Goal: Task Accomplishment & Management: Contribute content

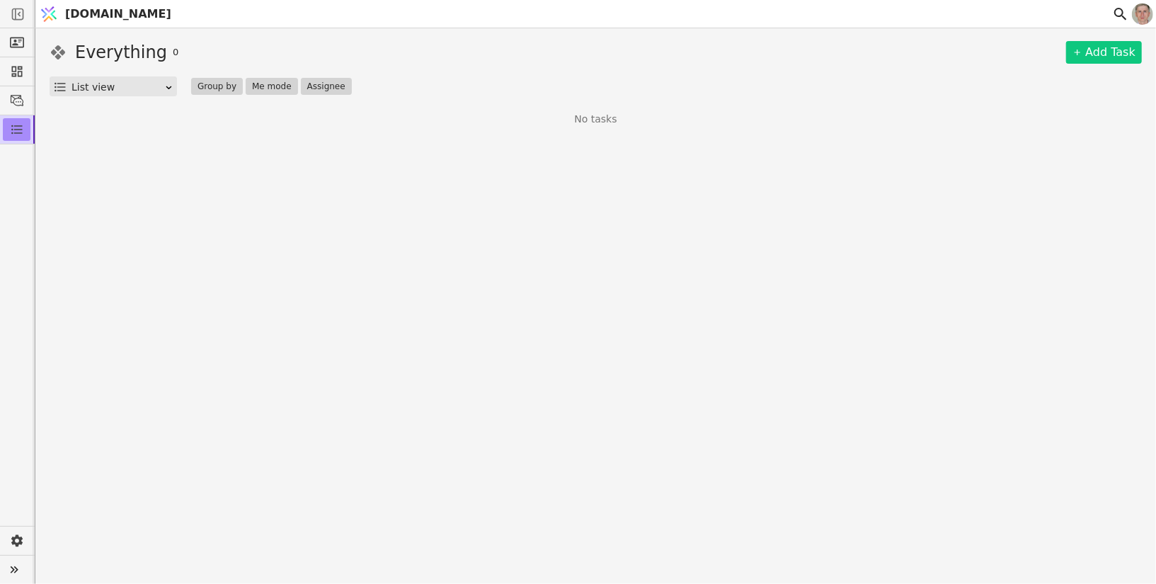
click at [70, 18] on span "[DOMAIN_NAME]" at bounding box center [118, 14] width 106 height 17
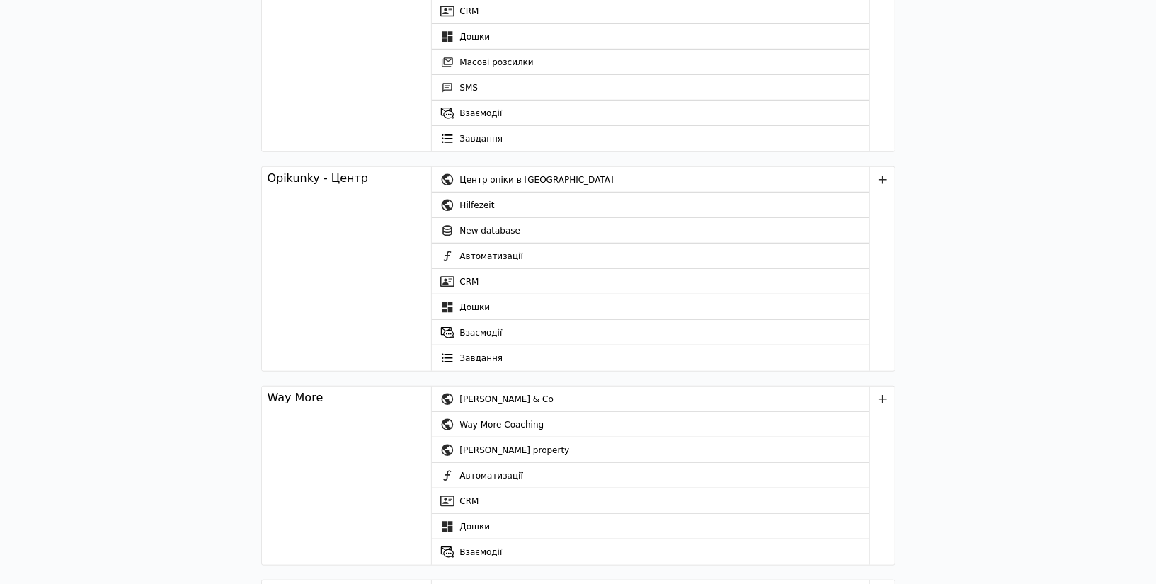
scroll to position [547, 0]
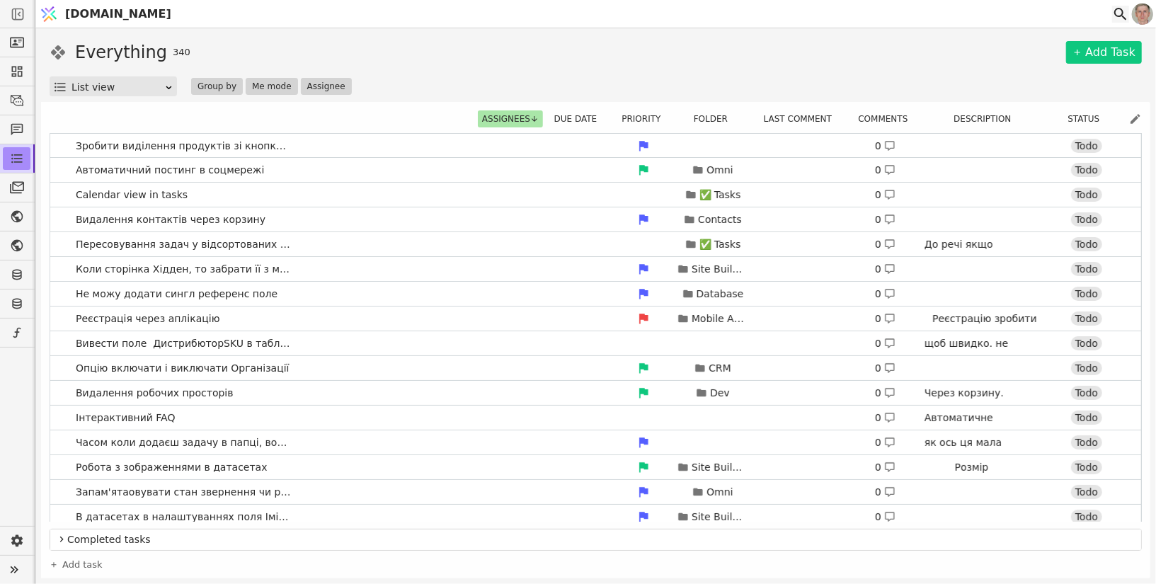
click at [1120, 14] on icon at bounding box center [1120, 14] width 17 height 17
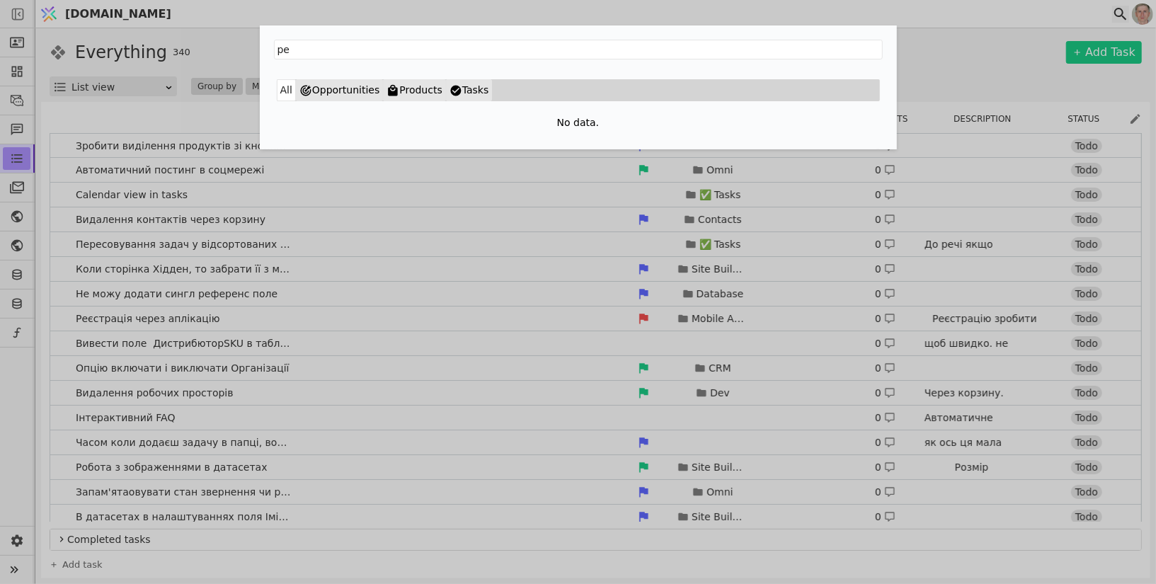
type input "р"
type input "x"
type input "через"
click at [76, 120] on div "через All Opportunities Products Tasks No data." at bounding box center [578, 292] width 1156 height 584
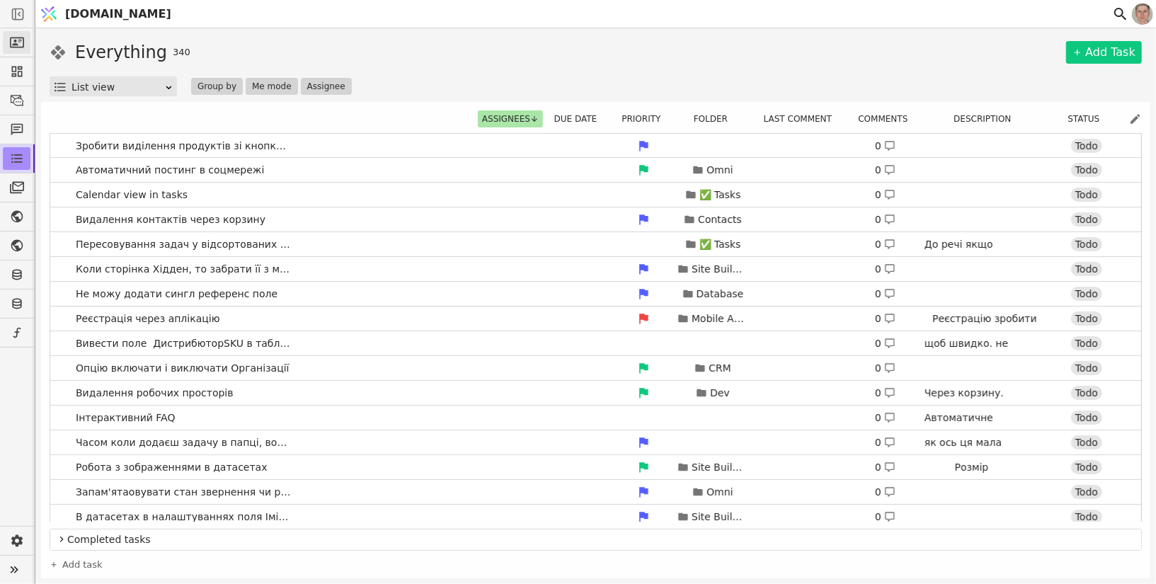
click at [22, 40] on icon at bounding box center [17, 42] width 14 height 14
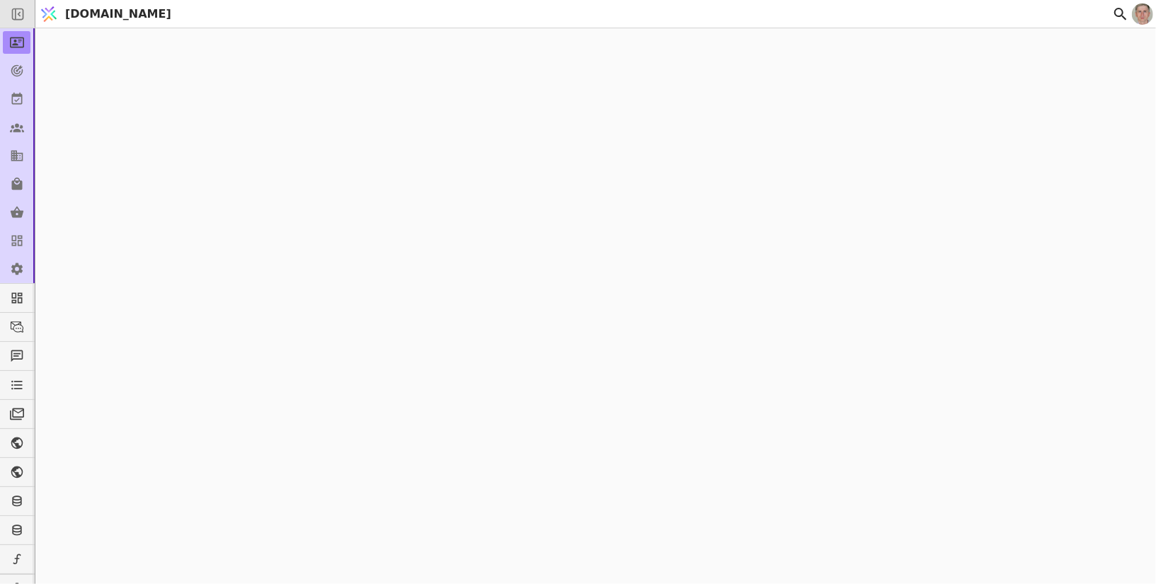
click at [23, 10] on icon at bounding box center [18, 14] width 14 height 14
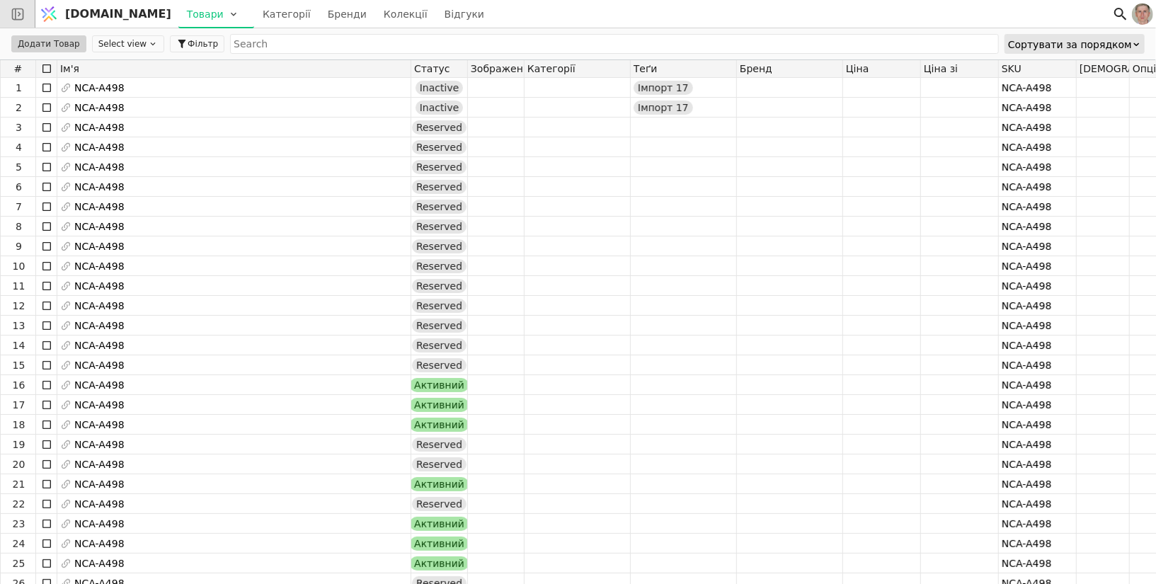
click at [25, 15] on div at bounding box center [17, 14] width 35 height 28
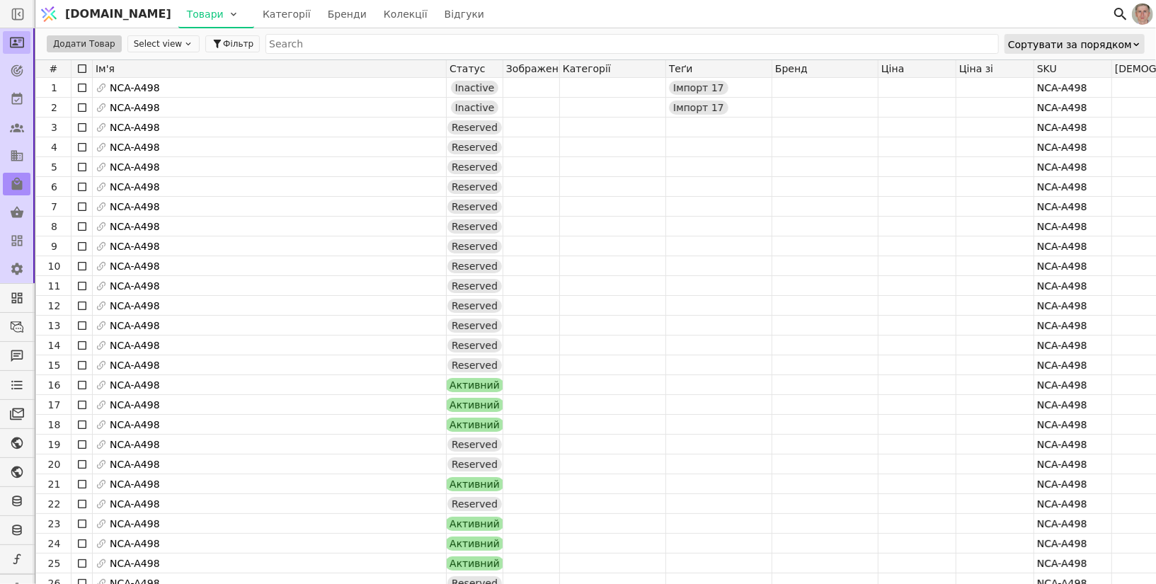
click at [16, 39] on icon at bounding box center [17, 42] width 14 height 14
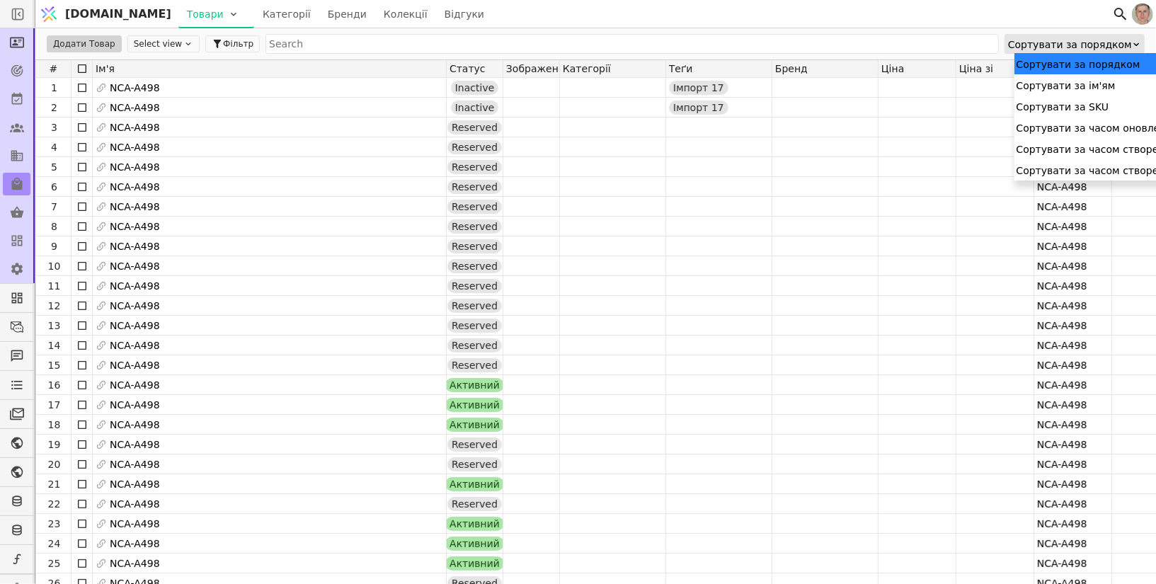
click at [1095, 47] on div "Сортувати за порядком" at bounding box center [1070, 45] width 124 height 20
click at [1095, 167] on div "Сортувати за часом створення (спадання)" at bounding box center [1128, 169] width 227 height 21
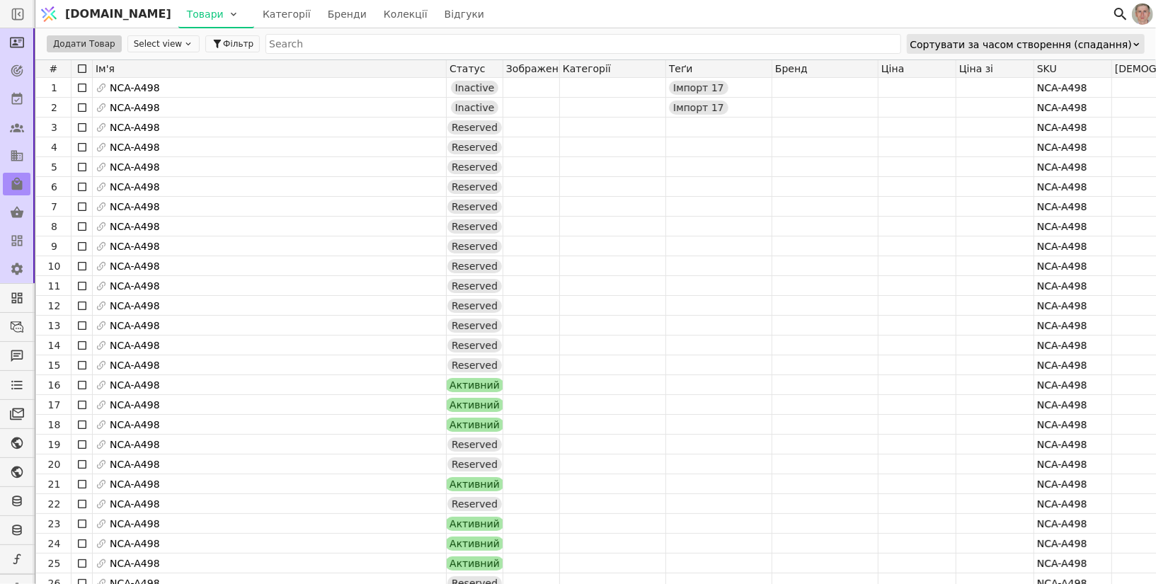
click at [1079, 42] on div "Сортувати за часом створення (спадання)" at bounding box center [1022, 45] width 222 height 20
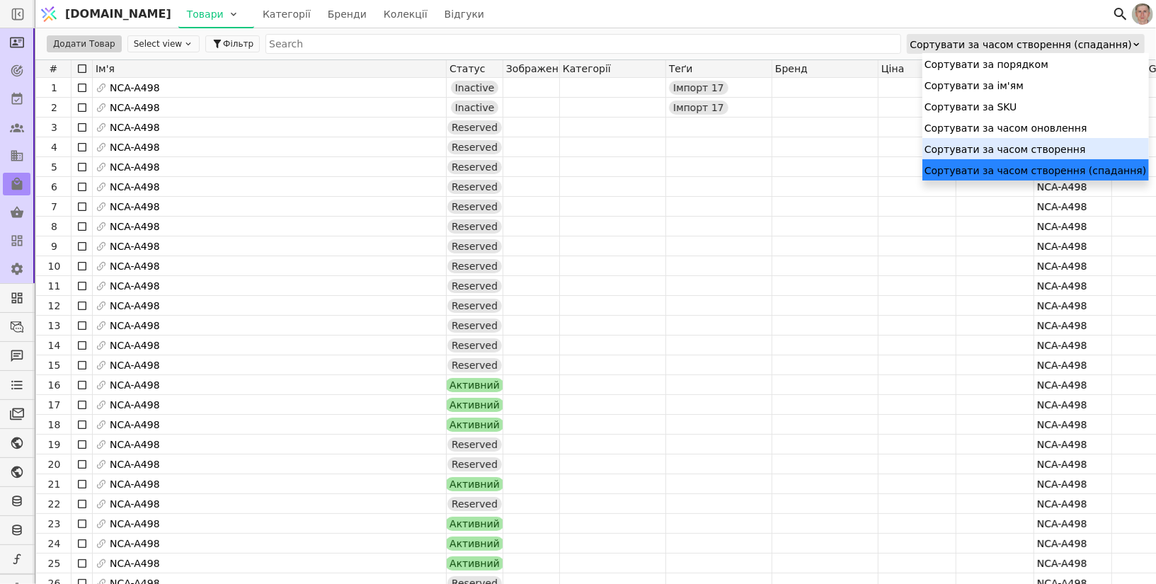
click at [1003, 151] on div "Сортувати за часом створення" at bounding box center [1036, 148] width 227 height 21
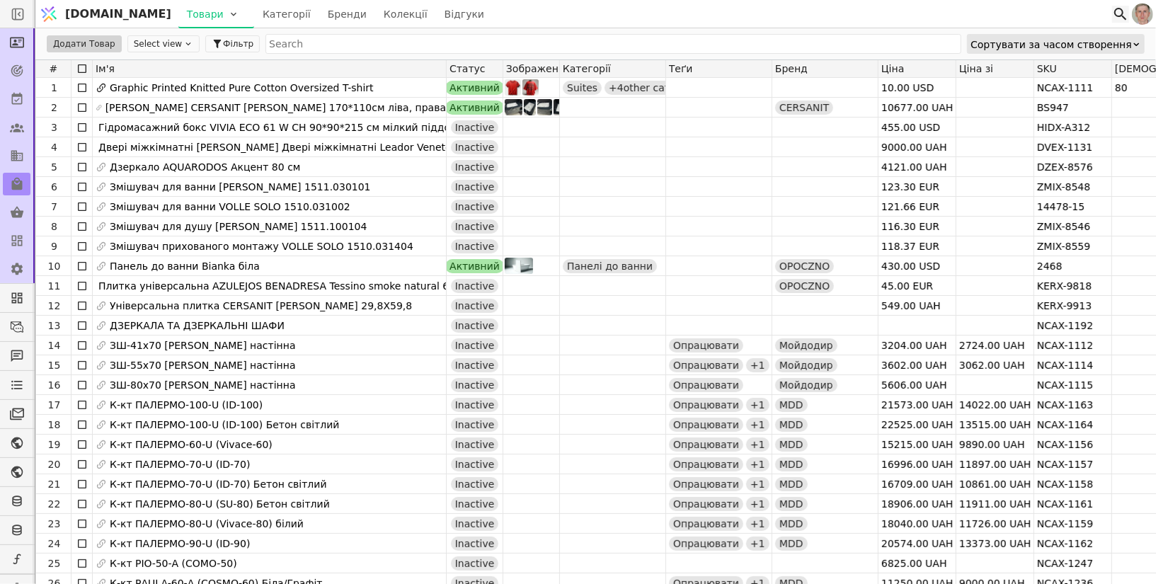
click at [1120, 16] on icon at bounding box center [1121, 14] width 13 height 13
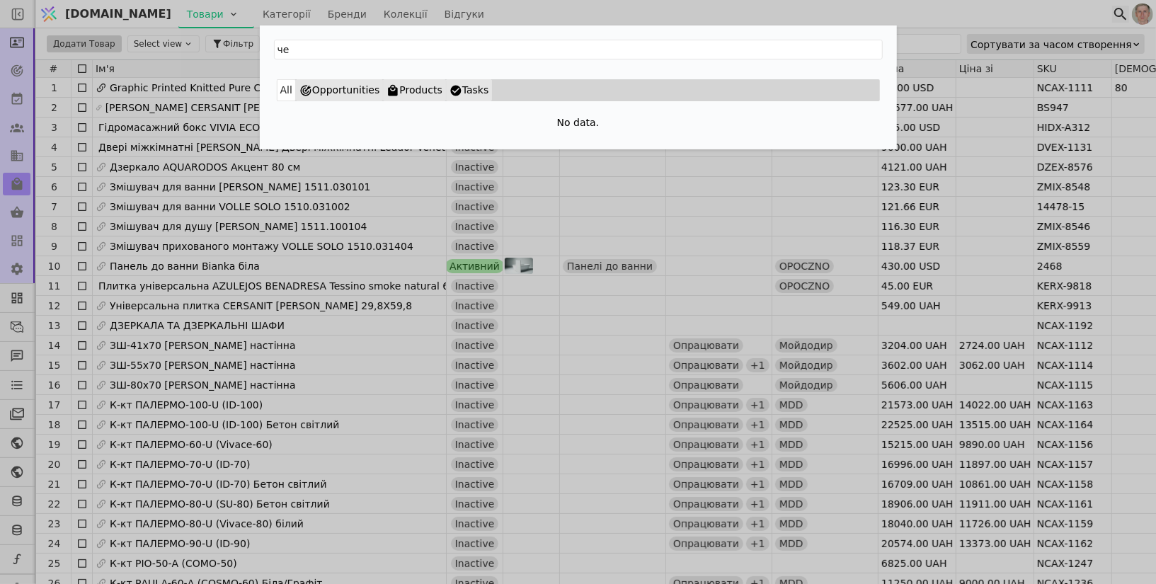
type input "ч"
type input "п"
type input "ПАЛЕРМО"
click at [460, 239] on div "ПАЛЕРМО All Opportunities Products Tasks No data." at bounding box center [578, 292] width 1156 height 584
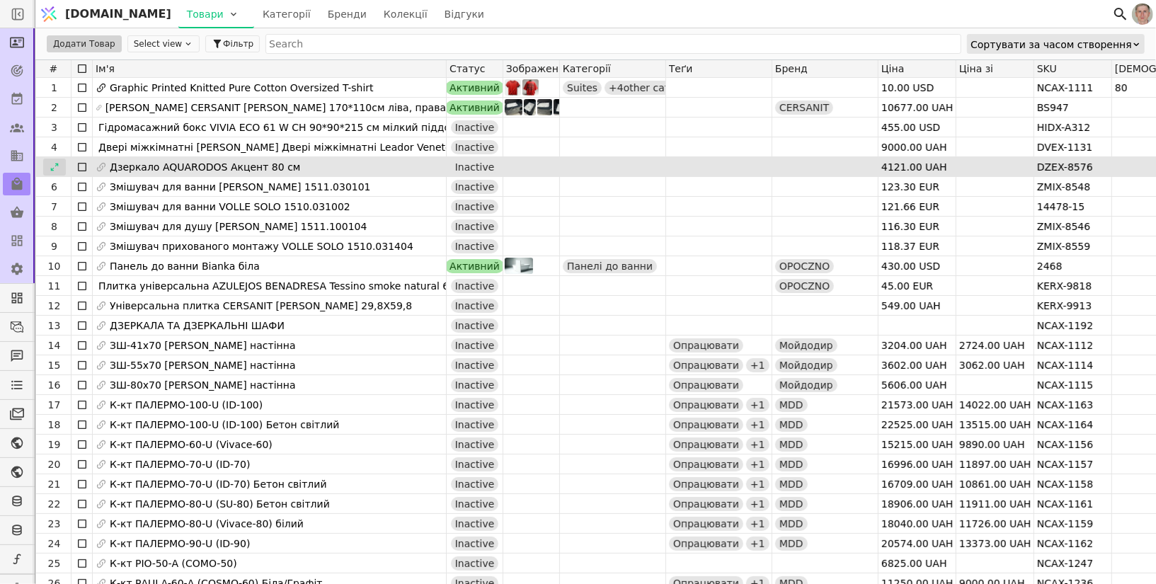
click at [51, 166] on icon at bounding box center [55, 167] width 10 height 10
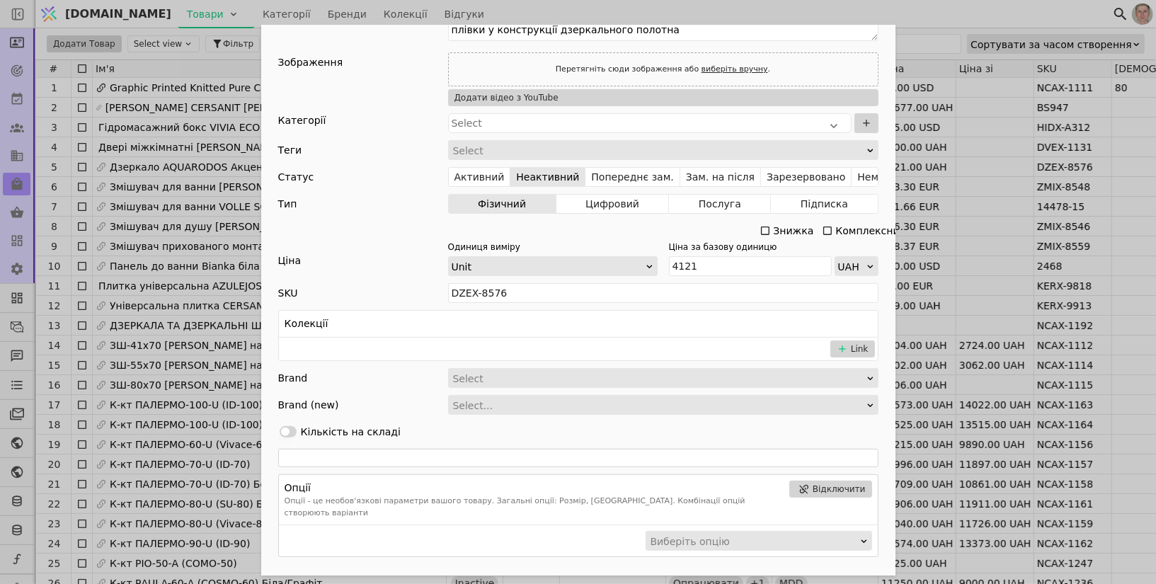
scroll to position [93, 0]
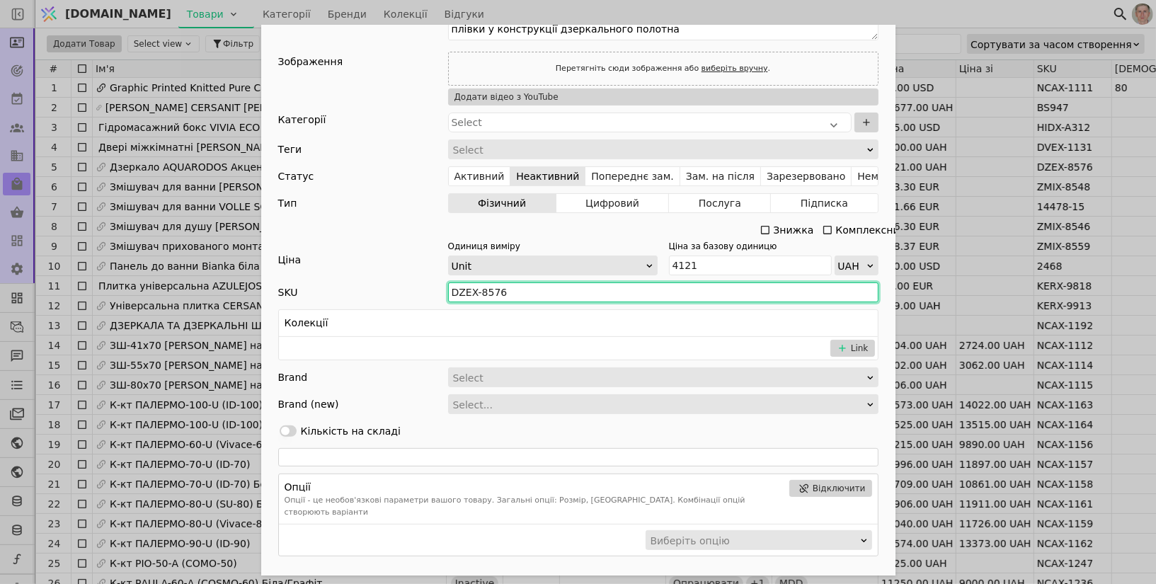
click at [536, 295] on input "DZEX-8576" at bounding box center [663, 293] width 431 height 20
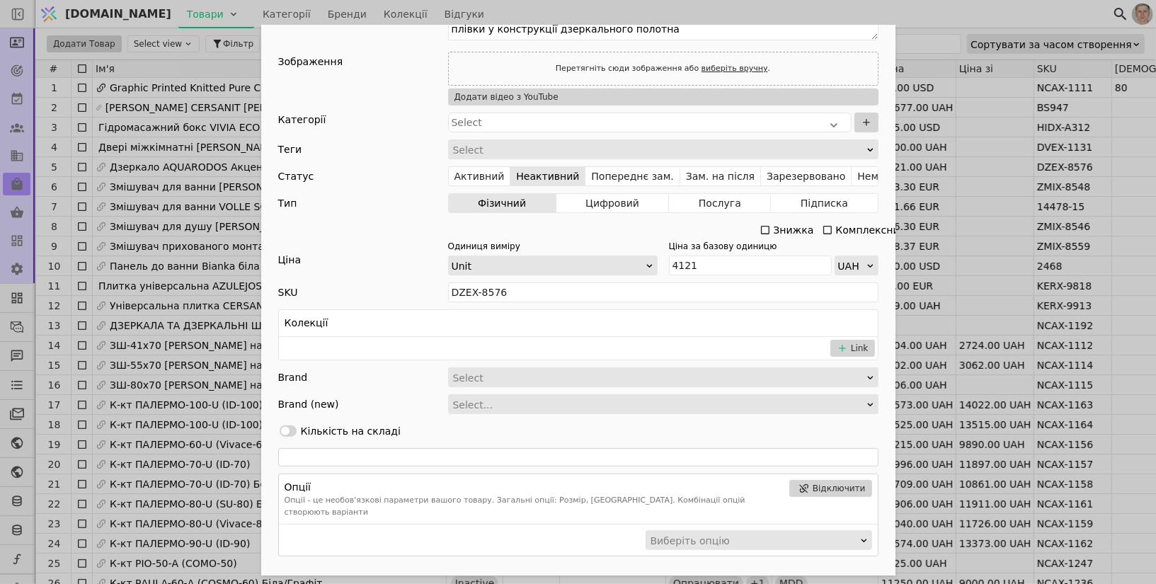
click at [972, 50] on div "Ім'я Дзеркало AQUARODOS Акцент 80 см Посилання dzerkalo-aquarodos-aktsent-80-sm…" at bounding box center [578, 292] width 1156 height 584
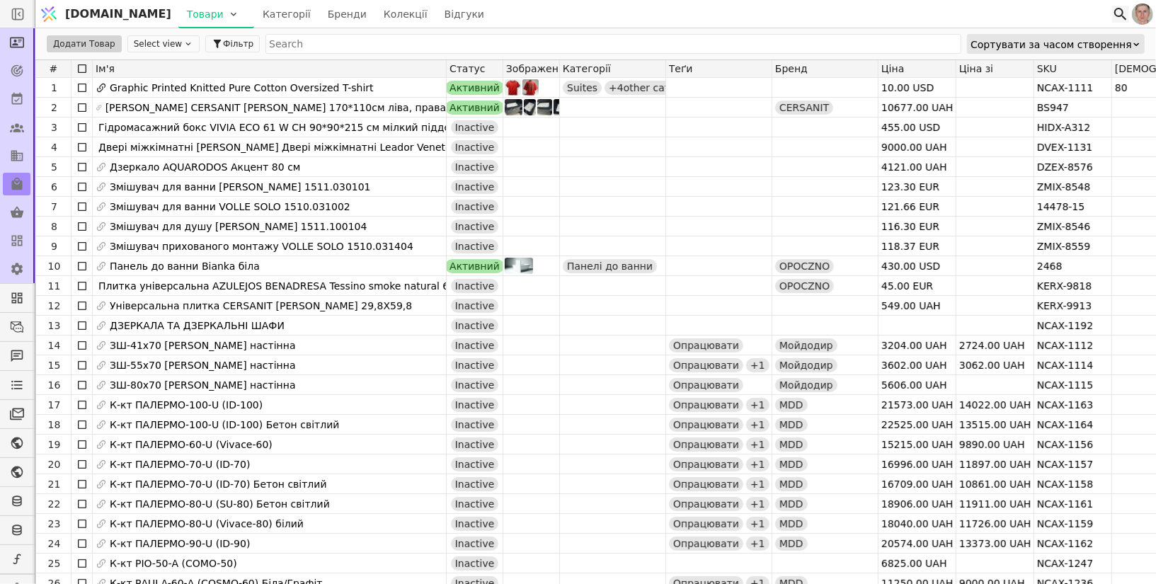
click at [1117, 16] on icon at bounding box center [1121, 14] width 13 height 13
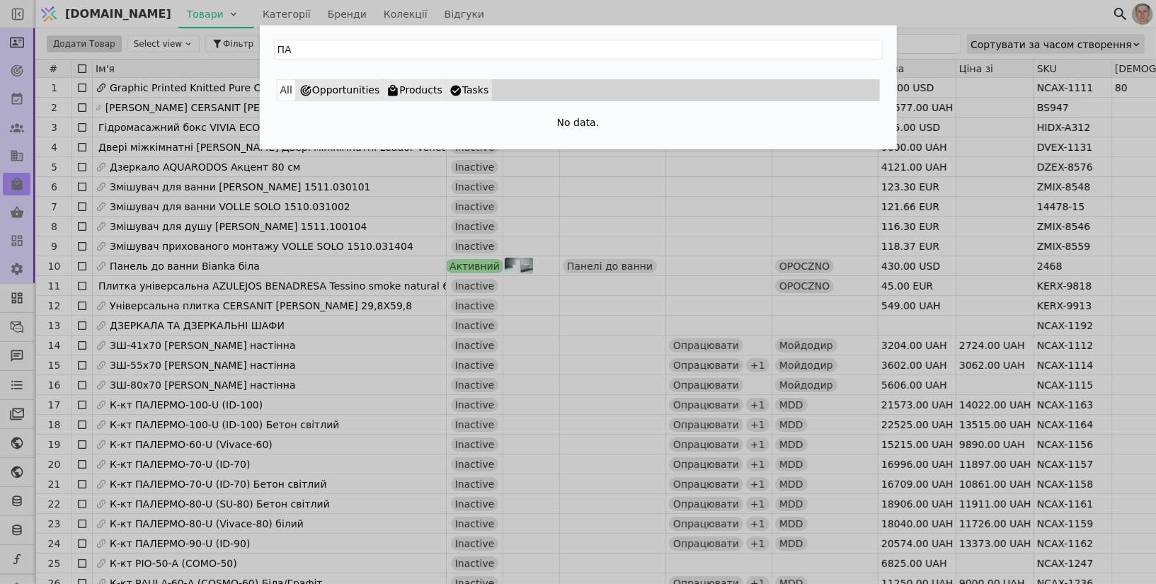
type input "П"
type input "857"
click at [608, 269] on div "857 All Opportunities Products Tasks No data." at bounding box center [578, 292] width 1156 height 584
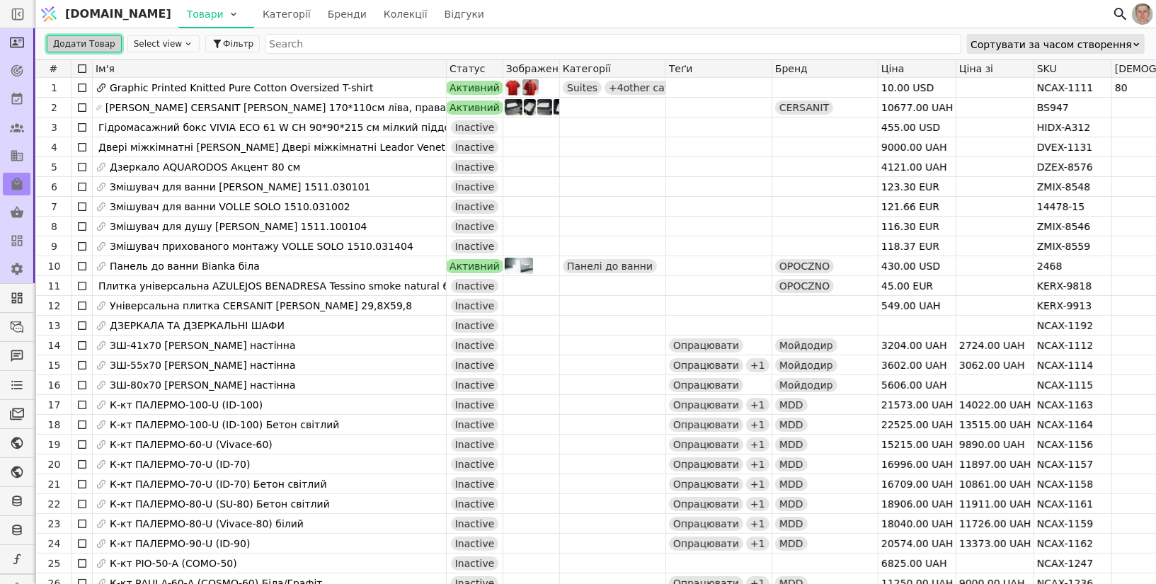
click at [93, 42] on button "Додати Товар" at bounding box center [84, 43] width 75 height 17
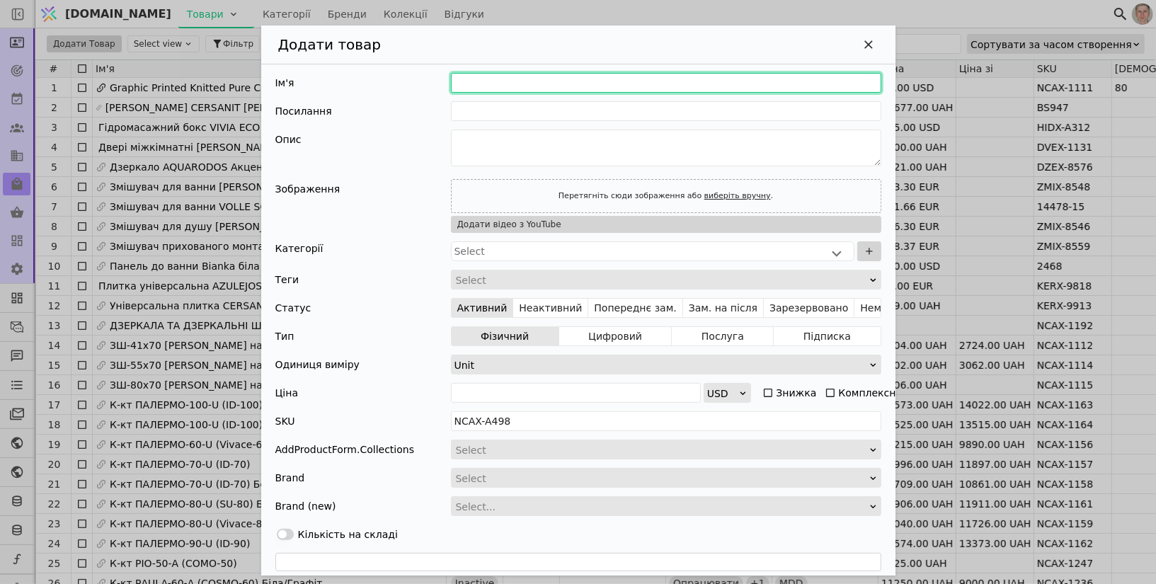
click at [491, 88] on input "Додати Товар" at bounding box center [666, 83] width 431 height 20
type input "Т"
type input "t"
type input "Те"
type input "te"
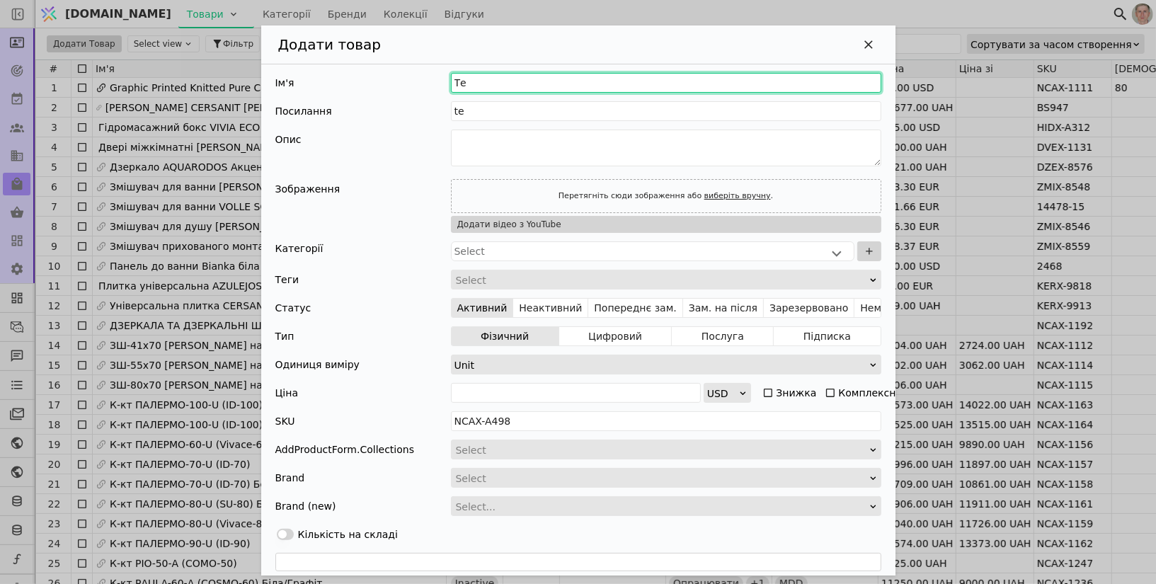
type input "Тес"
type input "tes"
type input "Тест"
type input "test"
type input "Тесто"
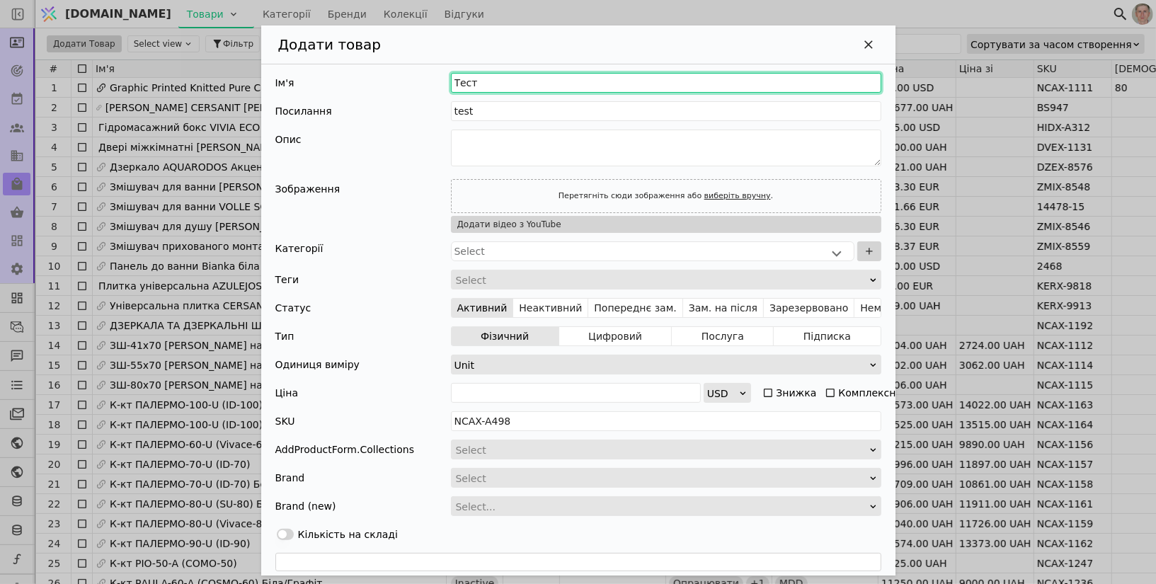
type input "testo"
type input "Тестов"
type input "testov"
type input "Тестови"
type input "testovy"
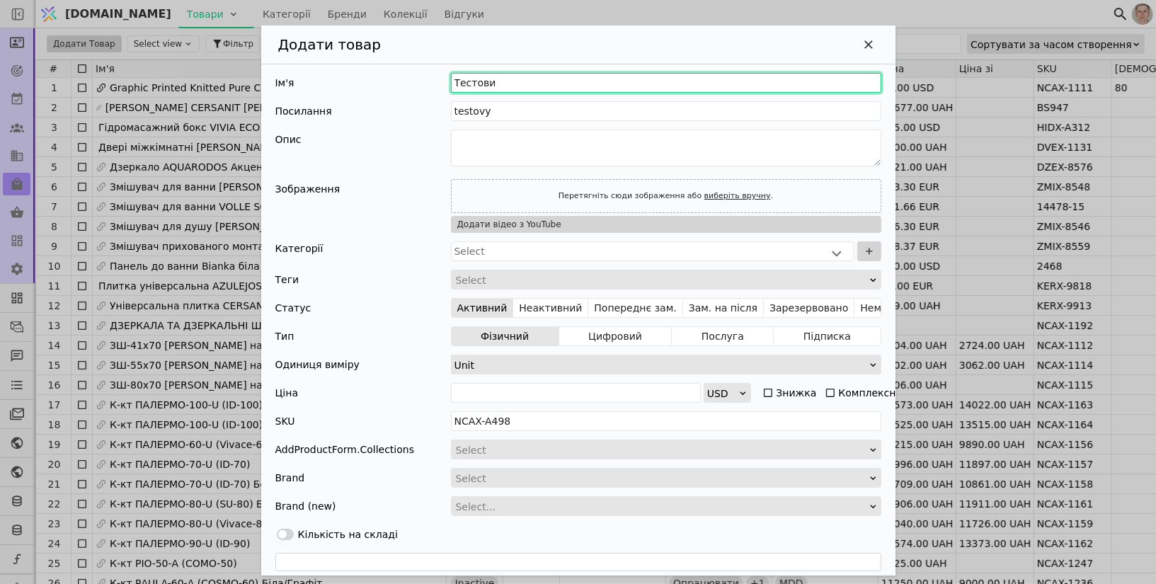
type input "Тестовий"
type input "testovyi"
type input "Тестовий т"
type input "testovyi-t"
type input "Тестовий то"
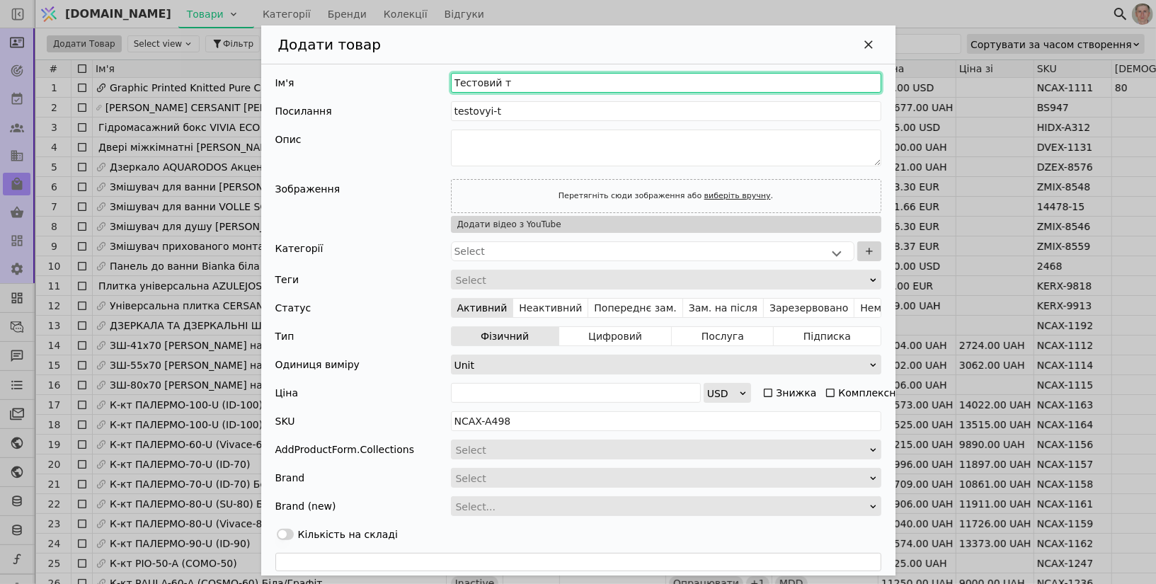
type input "testovyi-to"
type input "Тестовий тов"
type input "testovyi-tov"
type input "Тестовий това"
type input "testovyi-tova"
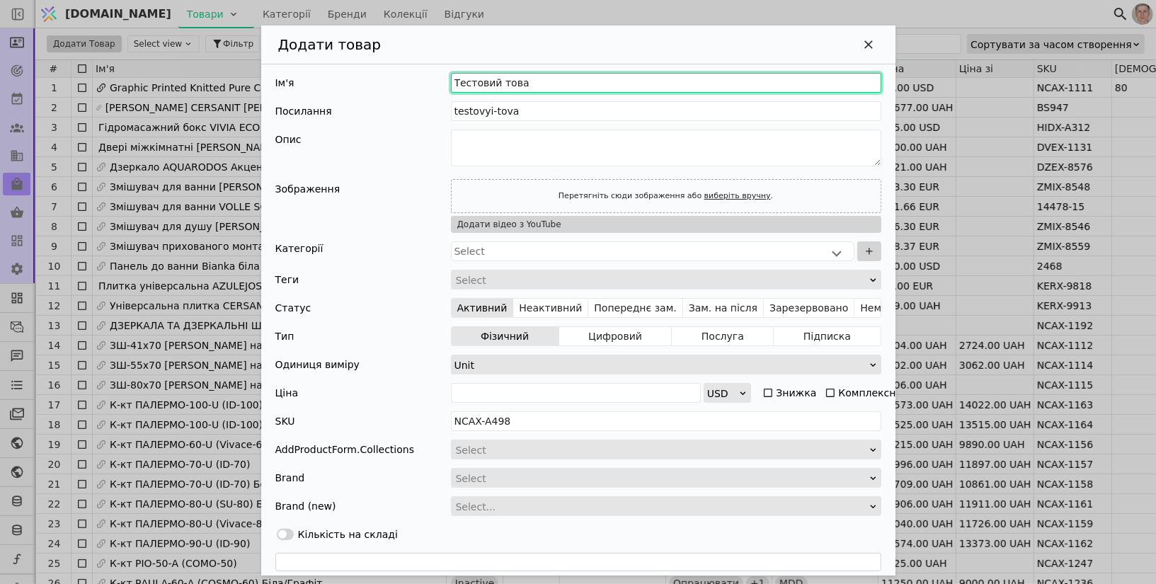
type input "Тестовий товар"
type input "testovyi-tovar"
type input "Тестовий товар д"
type input "testovyi-tovar-d"
type input "Тестовий товар дл"
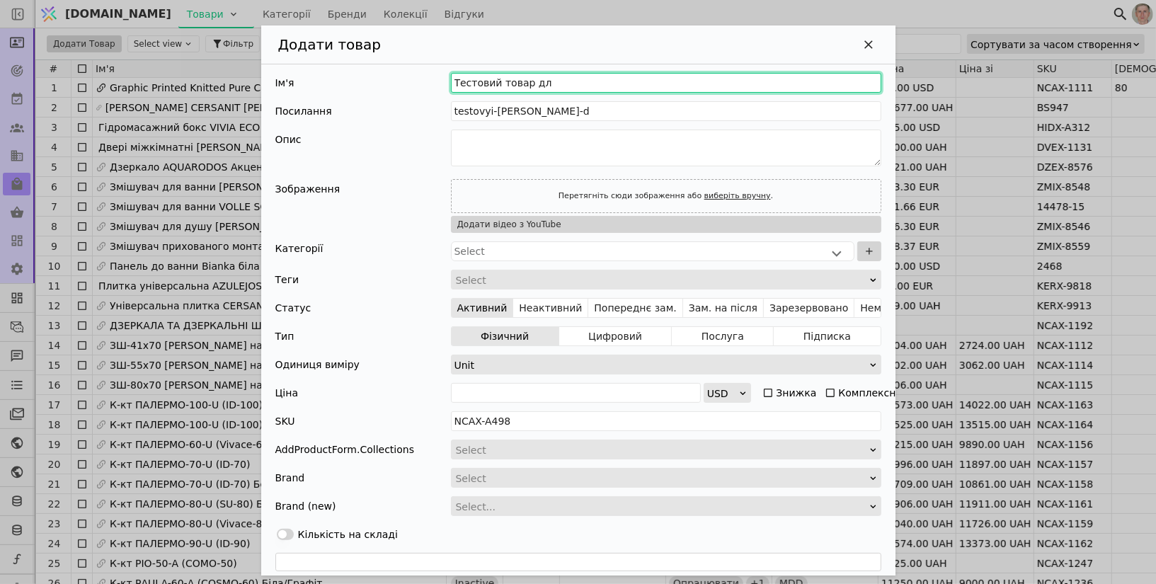
type input "testovyi-tovar-dl"
type input "Тестовий товар для"
type input "testovyi-tovar-dlia"
type input "Тестовий товар для п"
type input "testovyi-tovar-dlia-p"
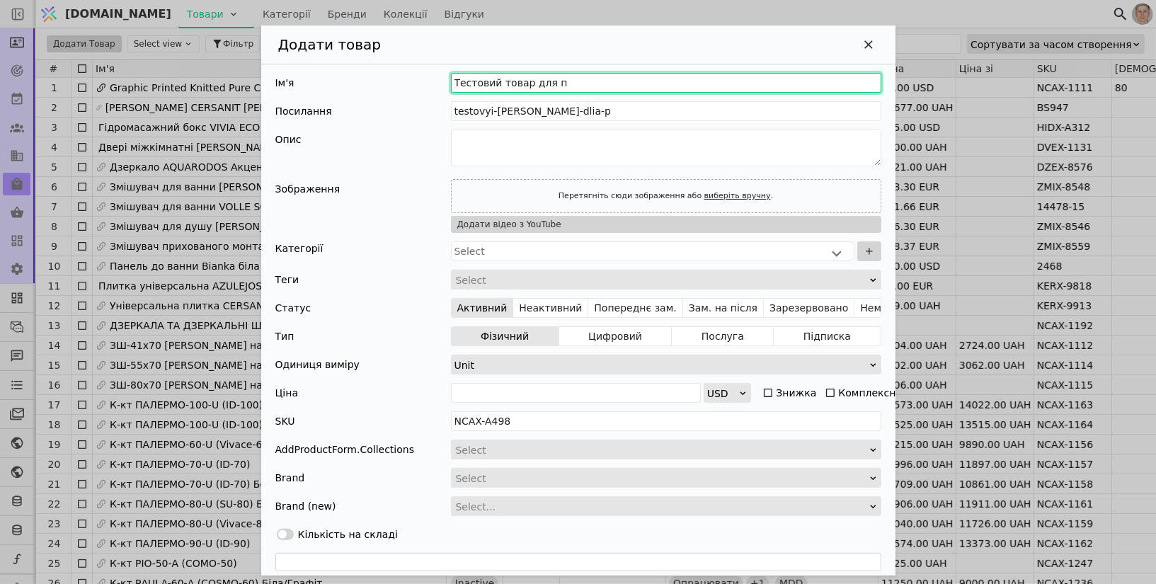
type input "Тестовий товар для по"
type input "testovyi-tovar-dlia-po"
type input "Тестовий товар для пош"
type input "testovyi-tovar-dlia-posh"
type input "Тестовий товар для пошу"
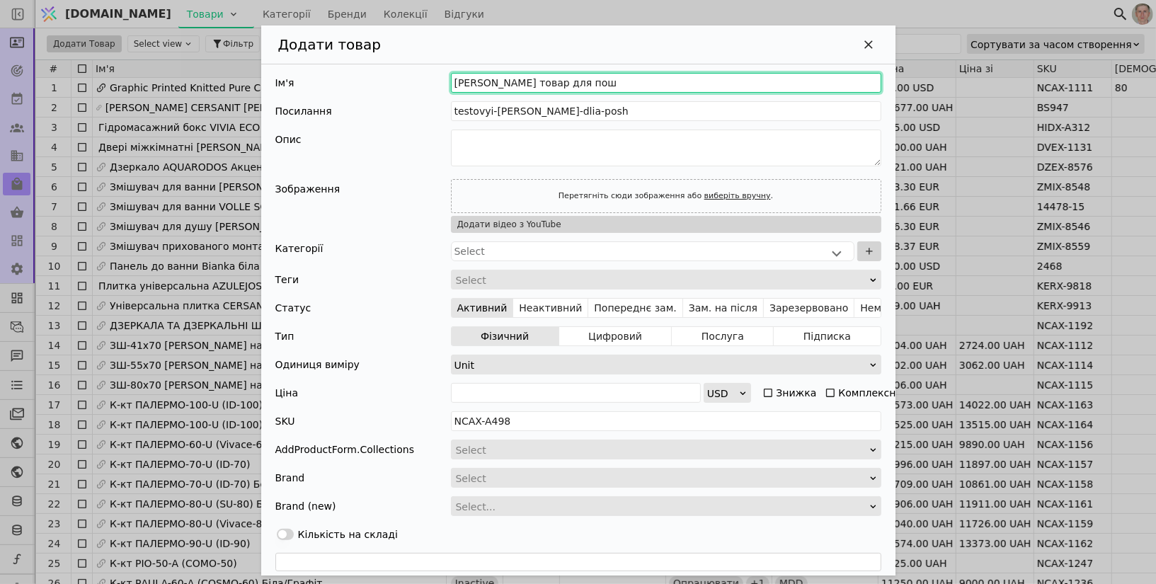
type input "testovyi-tovar-dlia-poshu"
type input "Тестовий товар для пошук"
type input "testovyi-tovar-dlia-poshuk"
type input "Тестовий товар для пошука"
type input "testovyi-tovar-dlia-poshuka"
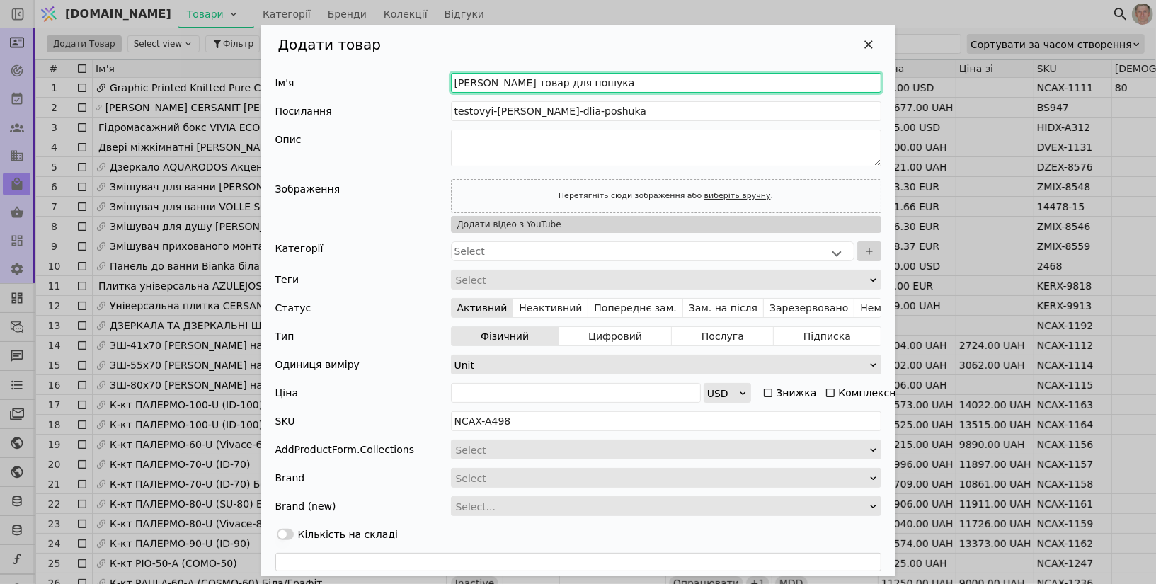
type input "Тестовий товар для пошук"
type input "testovyi-tovar-dlia-poshuk"
type input "Тестовий товар для пошуку"
type input "testovyi-tovar-dlia-poshuku"
type input "Тестовий товар для пошуку"
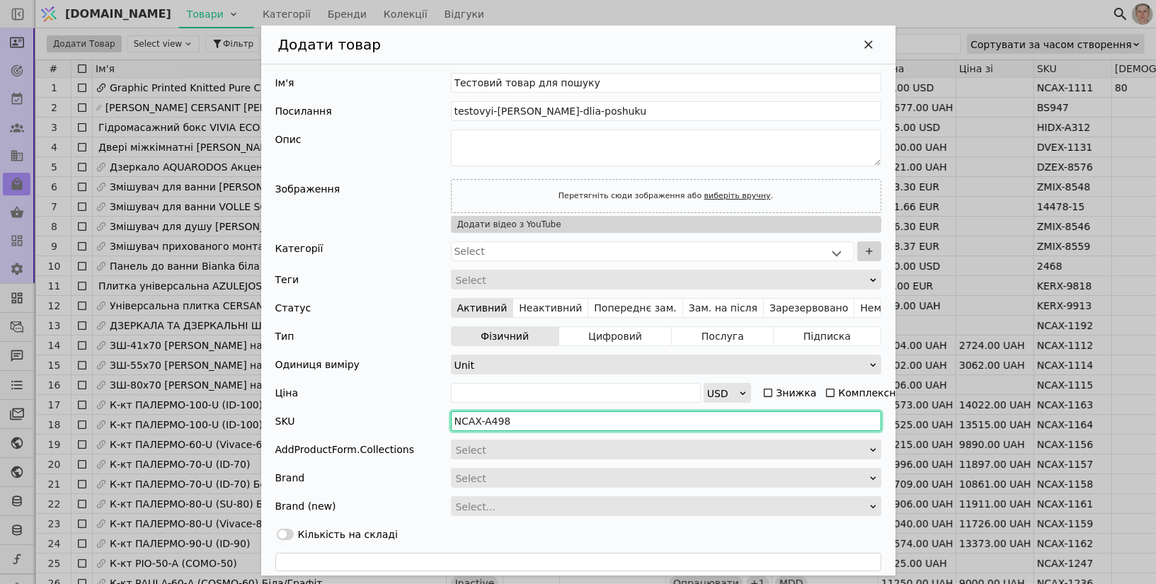
click at [539, 423] on input "NCAX-A498" at bounding box center [666, 421] width 431 height 20
click at [539, 422] on input "NCAX-A498" at bounding box center [666, 421] width 431 height 20
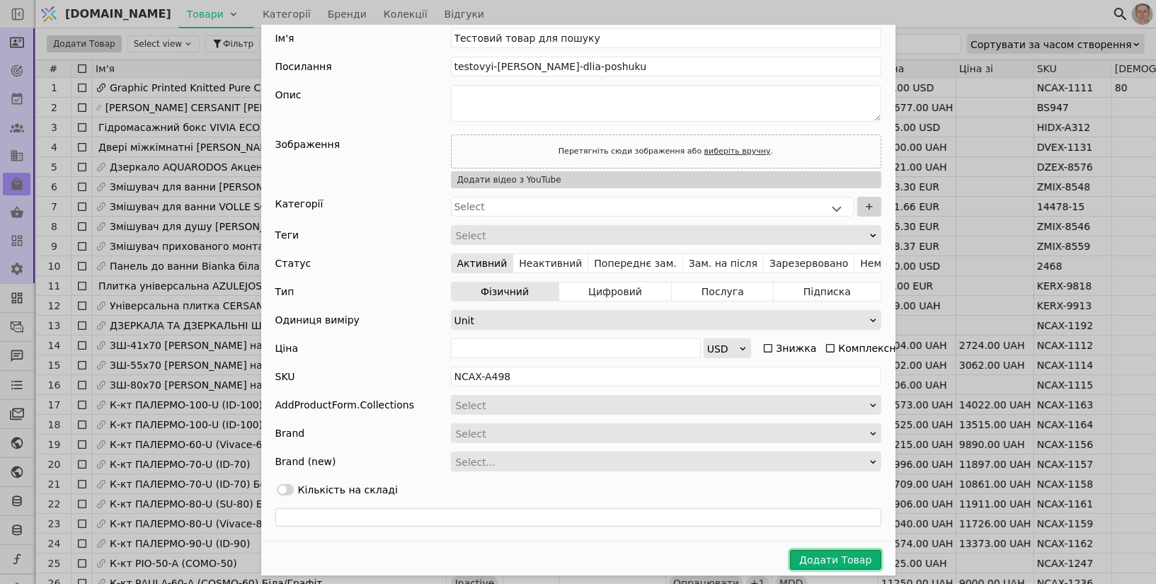
click at [828, 555] on button "Додати Товар" at bounding box center [835, 560] width 91 height 20
type input "NCAX-A499"
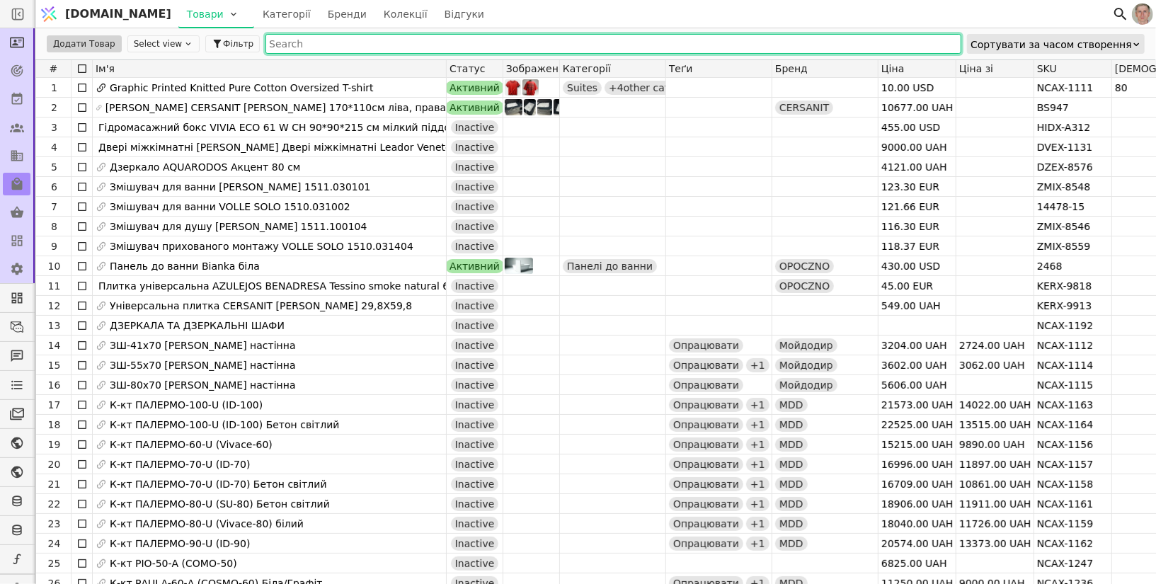
click at [419, 42] on input "text" at bounding box center [614, 44] width 696 height 20
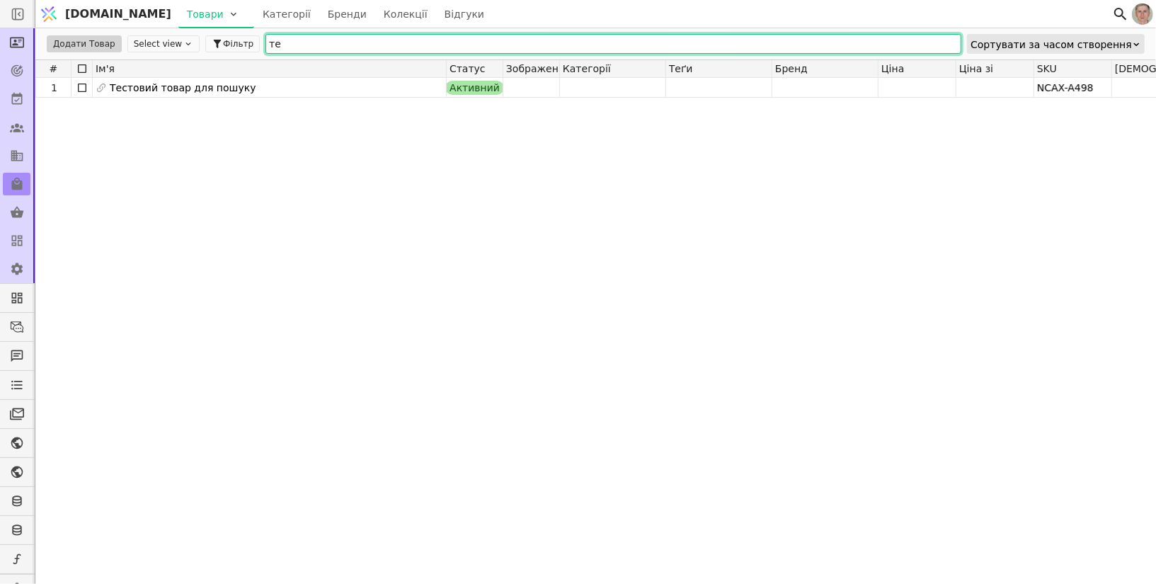
type input "т"
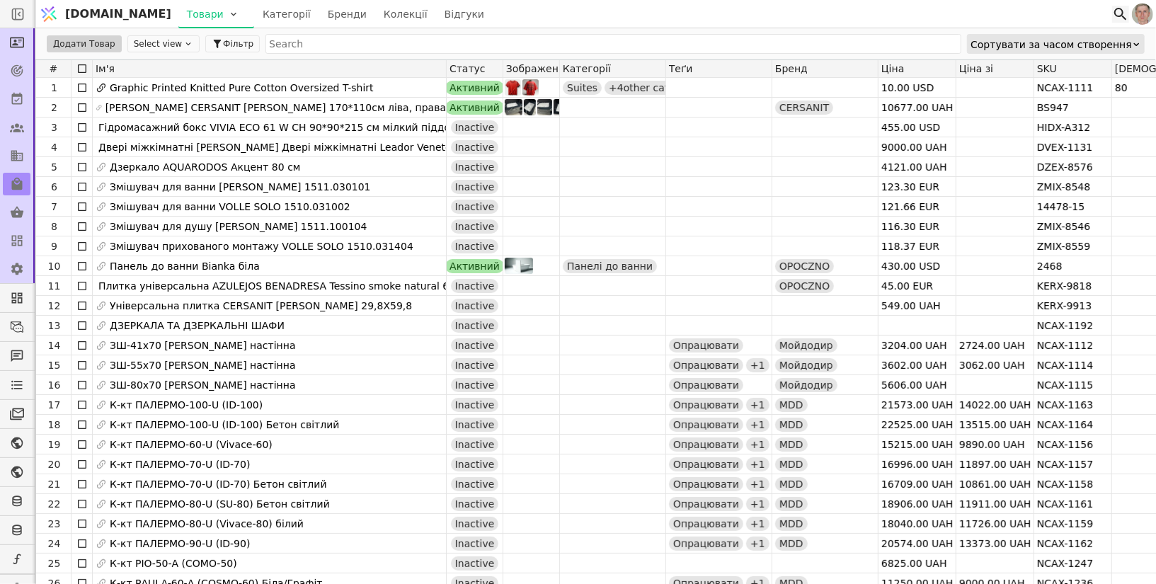
click at [1120, 9] on icon at bounding box center [1120, 14] width 17 height 17
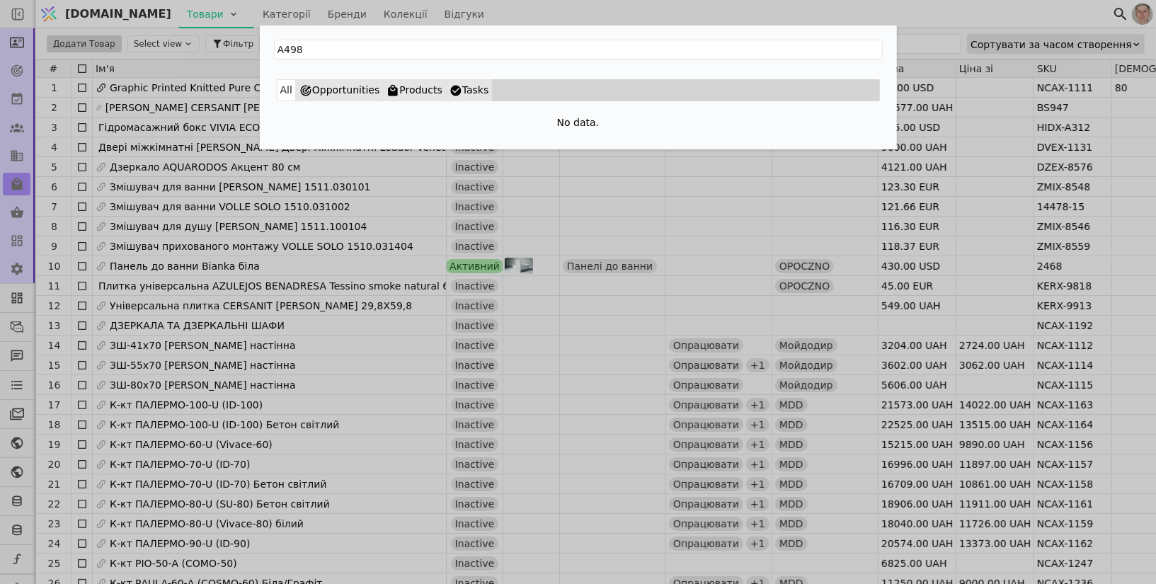
type input "A498"
click at [735, 169] on div "A498 All Opportunities Products Tasks No data." at bounding box center [578, 292] width 1156 height 584
